Goal: Task Accomplishment & Management: Manage account settings

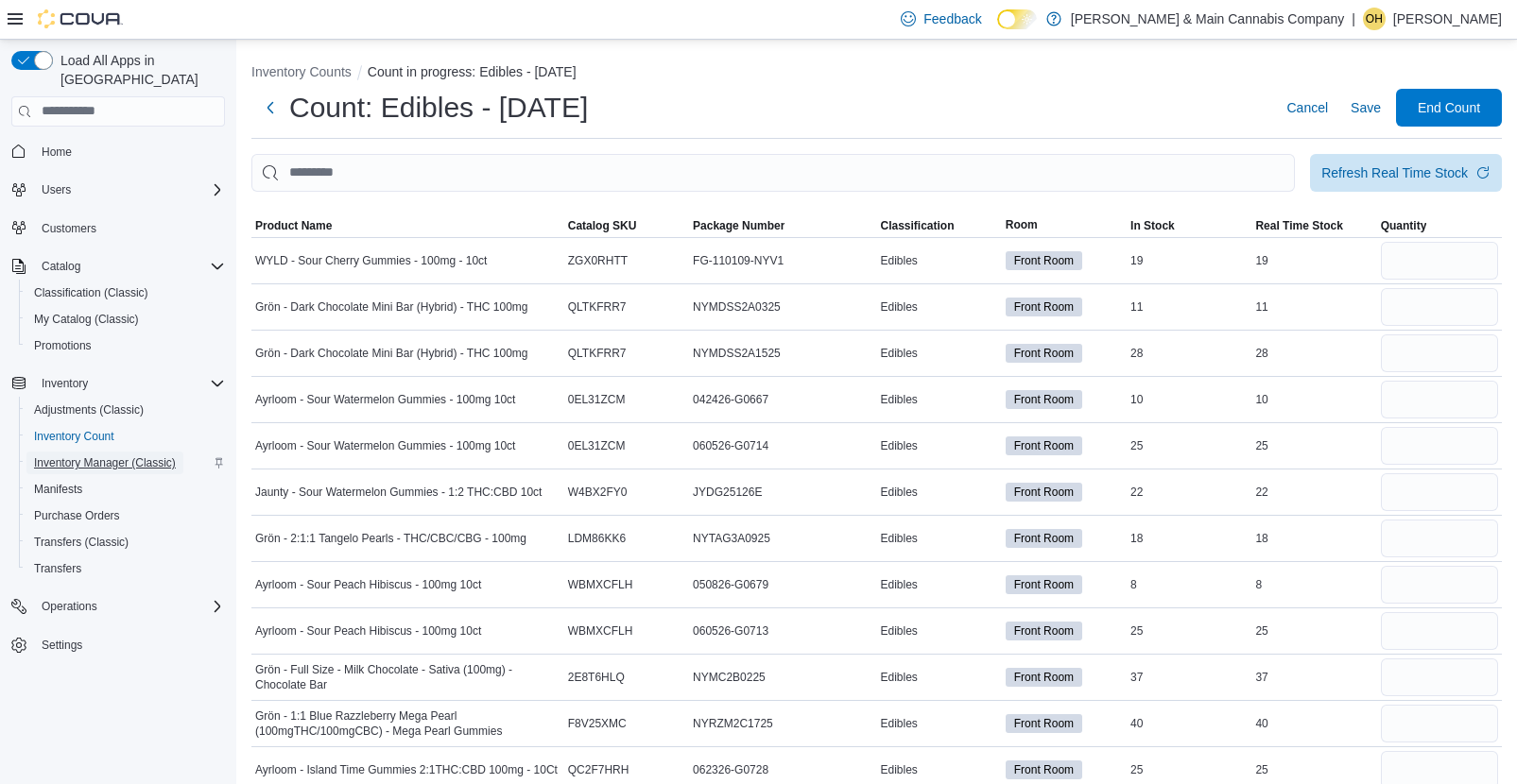
click at [116, 456] on span "Inventory Manager (Classic)" at bounding box center [104, 463] width 141 height 15
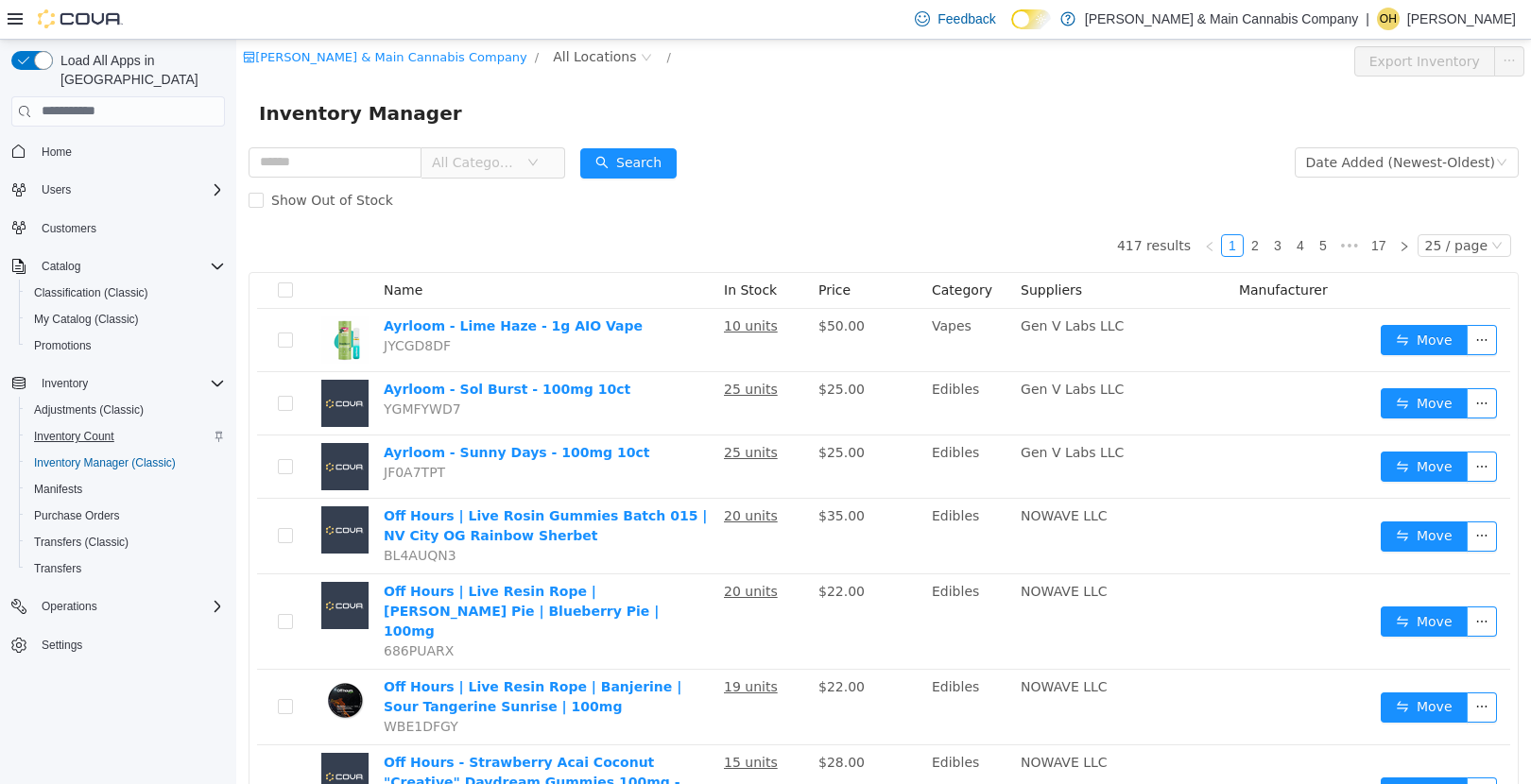
click at [101, 429] on span "Inventory Count" at bounding box center [74, 437] width 81 height 15
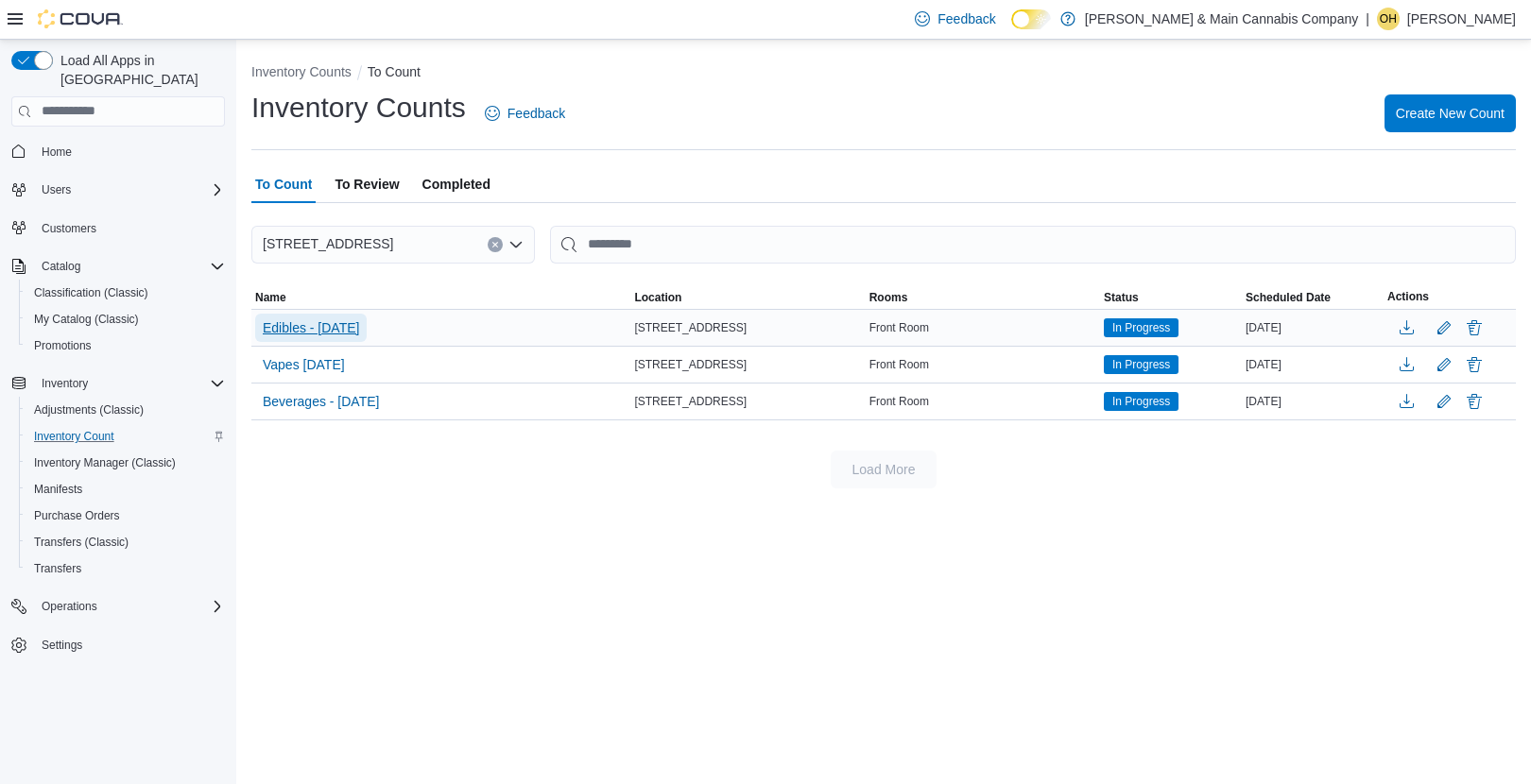
click at [341, 334] on span "Edibles - [DATE]" at bounding box center [312, 327] width 97 height 19
